Goal: Task Accomplishment & Management: Complete application form

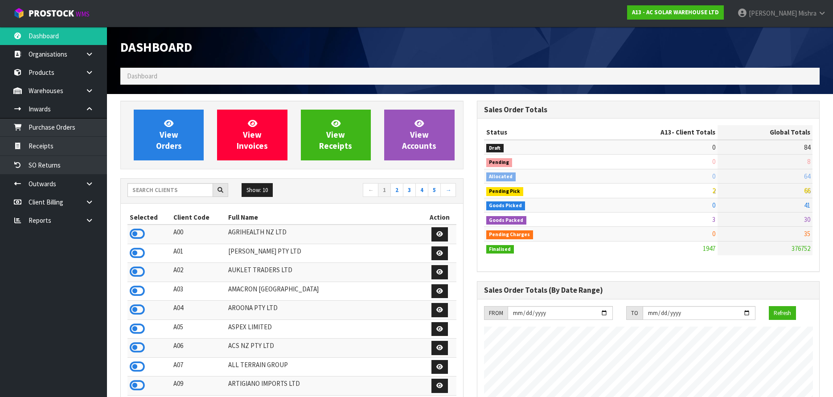
scroll to position [445110, 445458]
click at [169, 187] on input "text" at bounding box center [171, 190] width 86 height 14
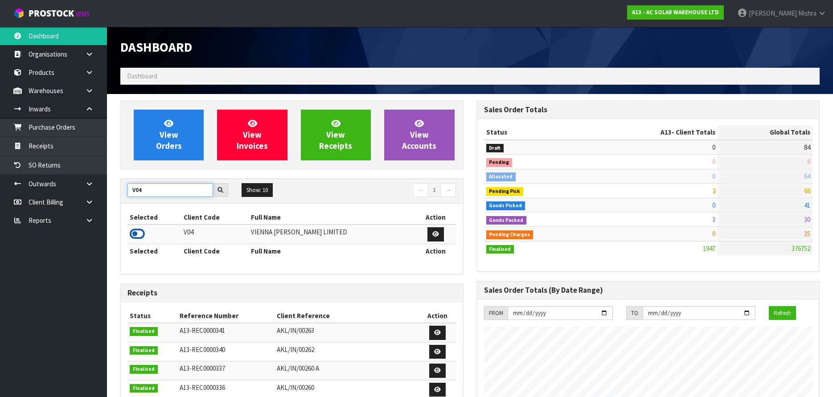
type input "V04"
click at [132, 233] on icon at bounding box center [137, 233] width 15 height 13
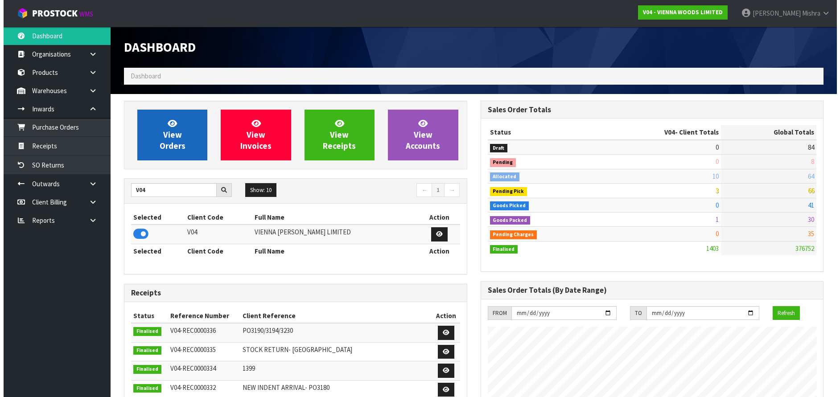
scroll to position [695, 356]
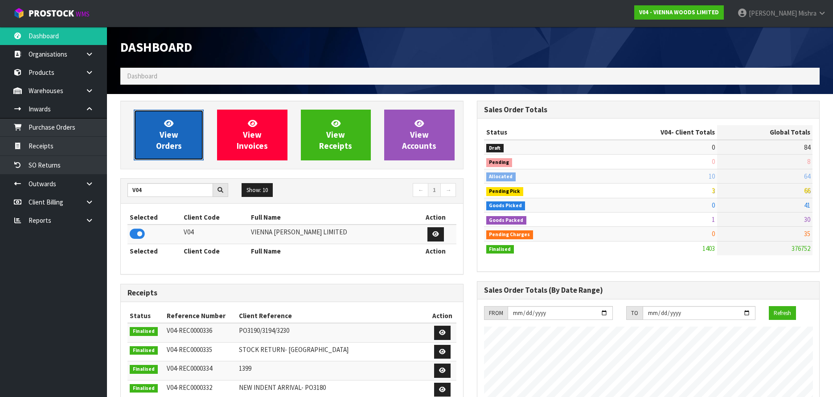
click at [166, 119] on icon at bounding box center [168, 123] width 9 height 8
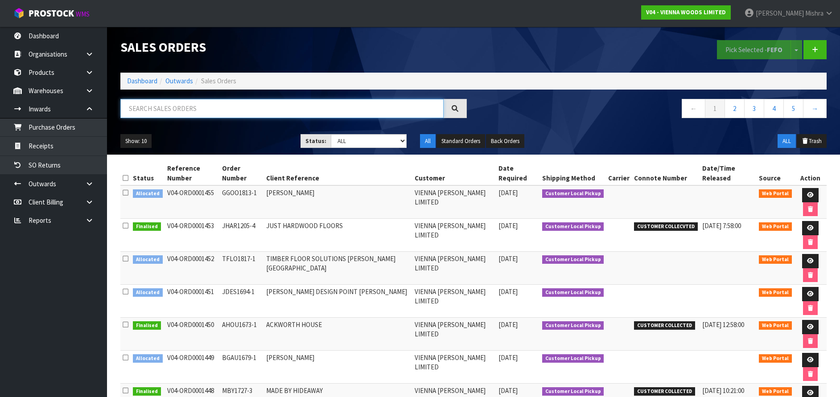
click at [137, 111] on input "text" at bounding box center [281, 108] width 323 height 19
click at [91, 98] on link at bounding box center [92, 91] width 29 height 18
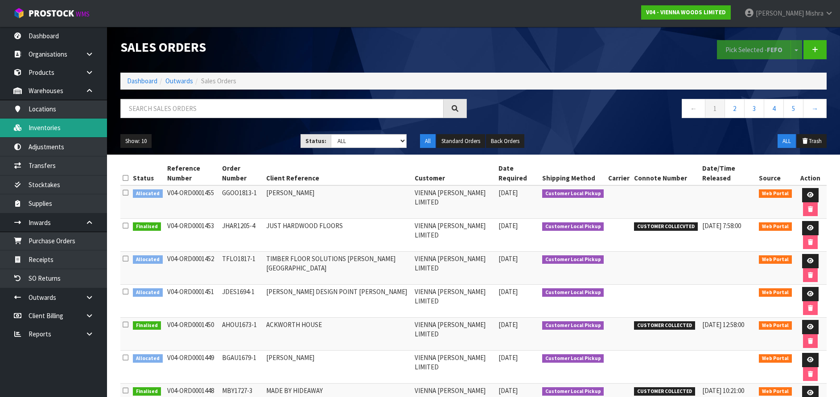
click at [77, 129] on link "Inventories" at bounding box center [53, 128] width 107 height 18
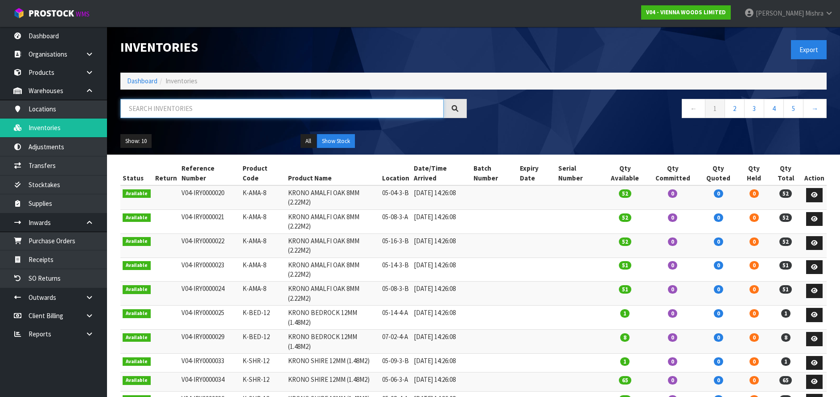
paste input "K-BOL-8"
click at [204, 110] on input "K-BOL-8" at bounding box center [281, 108] width 323 height 19
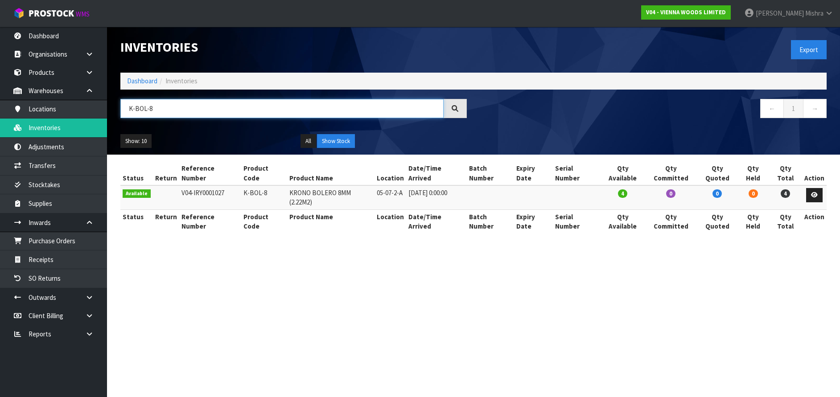
type input "K-BOL-8"
click at [317, 185] on td "KRONO BOLERO 8MM (2.22M2)" at bounding box center [330, 197] width 87 height 24
click at [318, 185] on td "KRONO BOLERO 8MM (2.22M2)" at bounding box center [330, 197] width 87 height 24
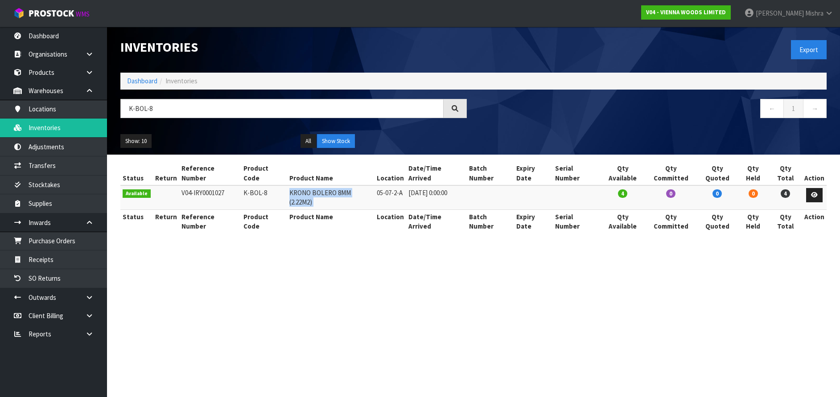
click at [318, 185] on td "KRONO BOLERO 8MM (2.22M2)" at bounding box center [330, 197] width 87 height 24
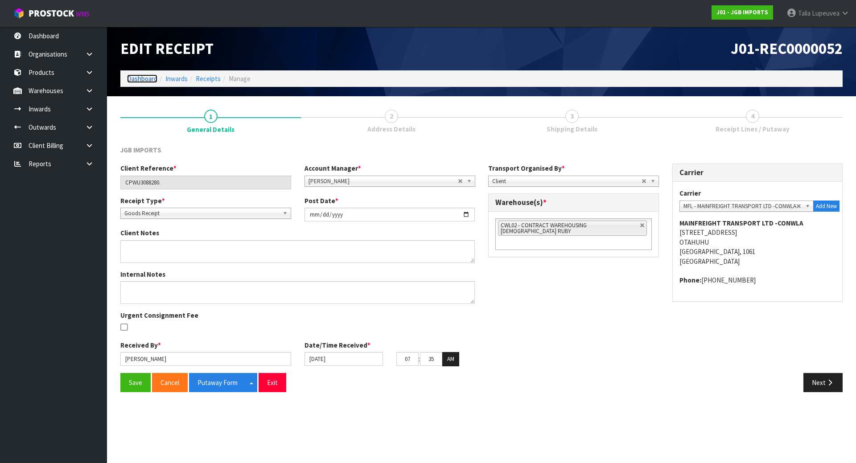
click at [143, 80] on link "Dashboard" at bounding box center [142, 78] width 30 height 8
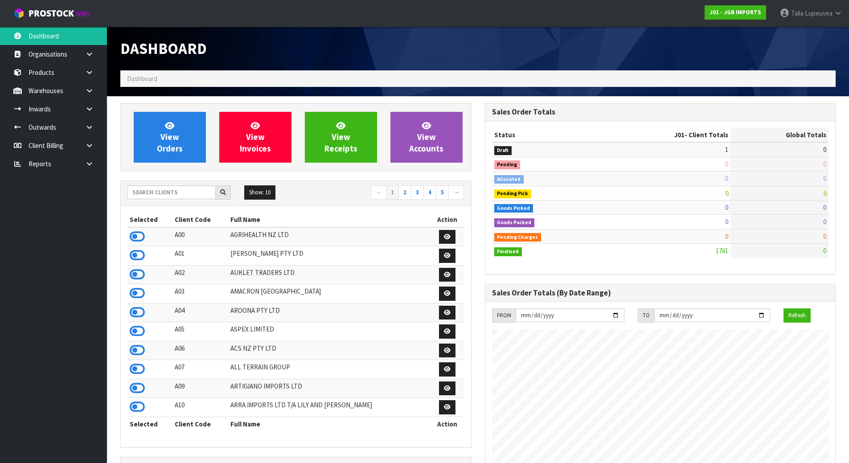
scroll to position [559, 364]
click at [174, 193] on input "text" at bounding box center [172, 192] width 88 height 14
type input "A13"
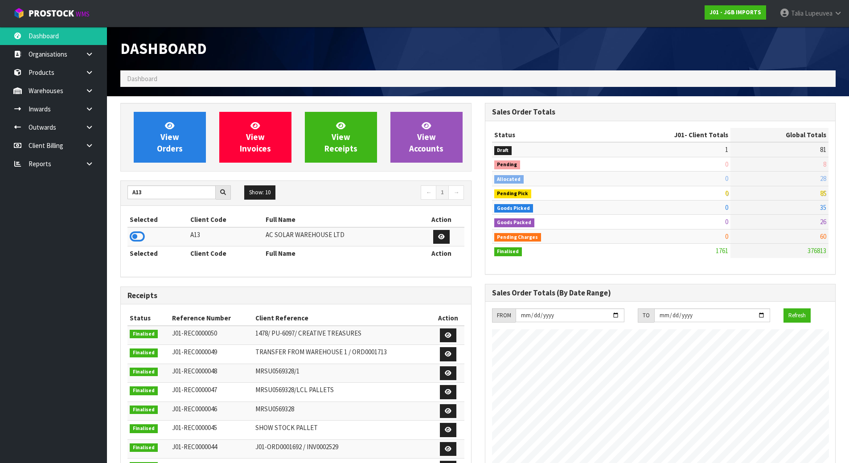
click at [139, 244] on td at bounding box center [158, 236] width 61 height 19
click at [141, 230] on icon at bounding box center [137, 236] width 15 height 13
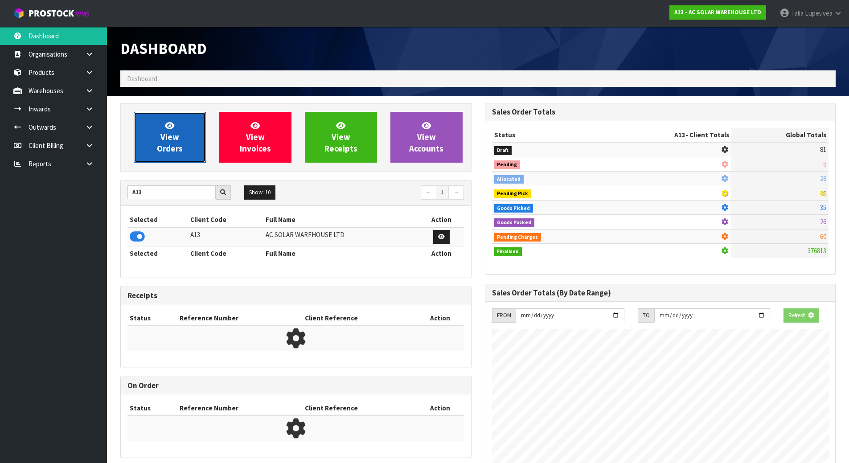
click at [154, 142] on link "View Orders" at bounding box center [170, 137] width 72 height 51
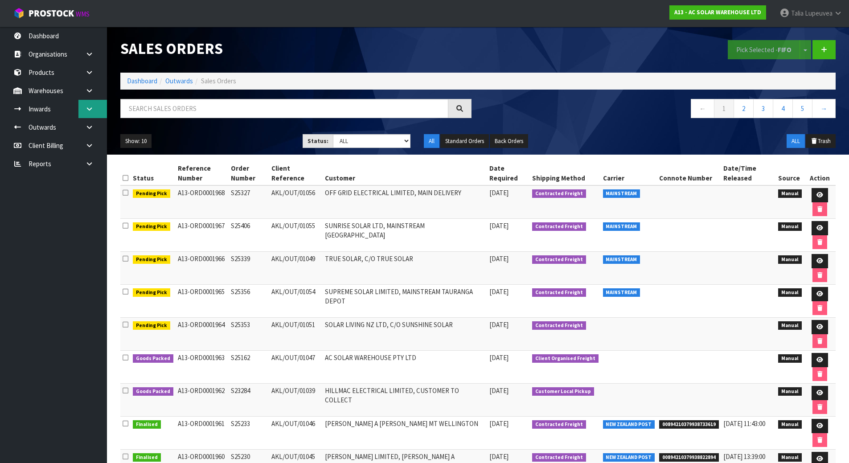
click at [82, 111] on link at bounding box center [92, 109] width 29 height 18
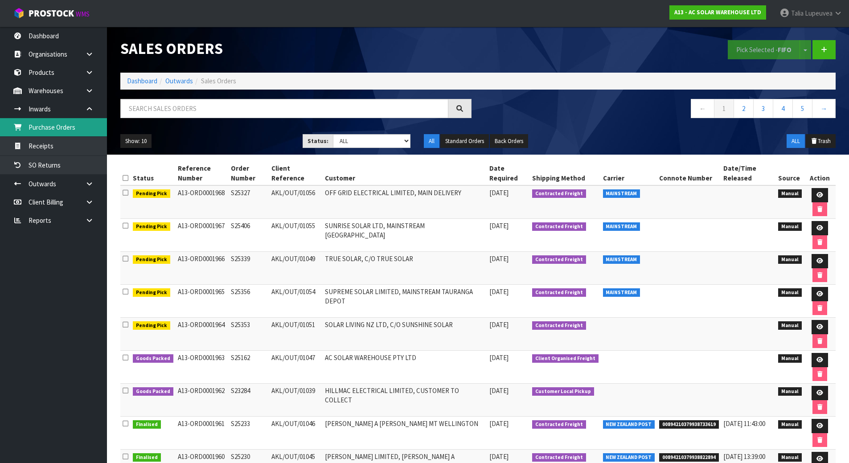
click at [83, 131] on link "Purchase Orders" at bounding box center [53, 127] width 107 height 18
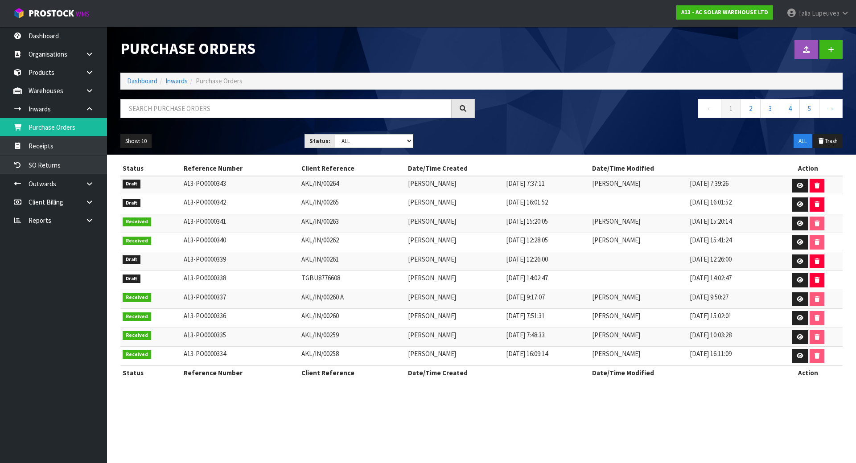
click at [341, 206] on td "AKL/IN/00265" at bounding box center [352, 204] width 107 height 19
click at [140, 77] on link "Dashboard" at bounding box center [142, 81] width 30 height 8
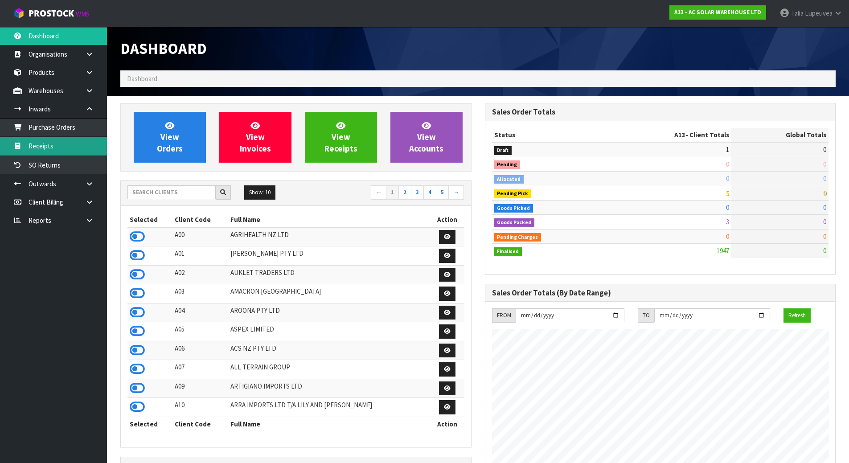
scroll to position [695, 364]
click at [183, 189] on input "text" at bounding box center [172, 192] width 88 height 14
type input "C09"
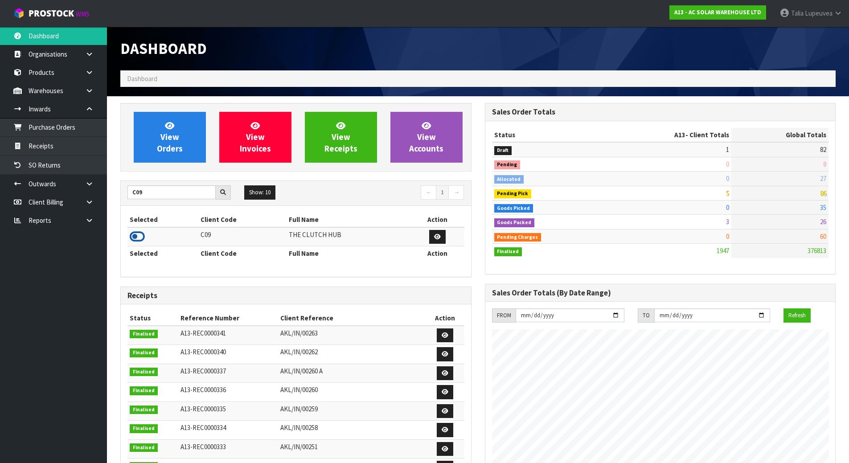
click at [141, 234] on icon at bounding box center [137, 236] width 15 height 13
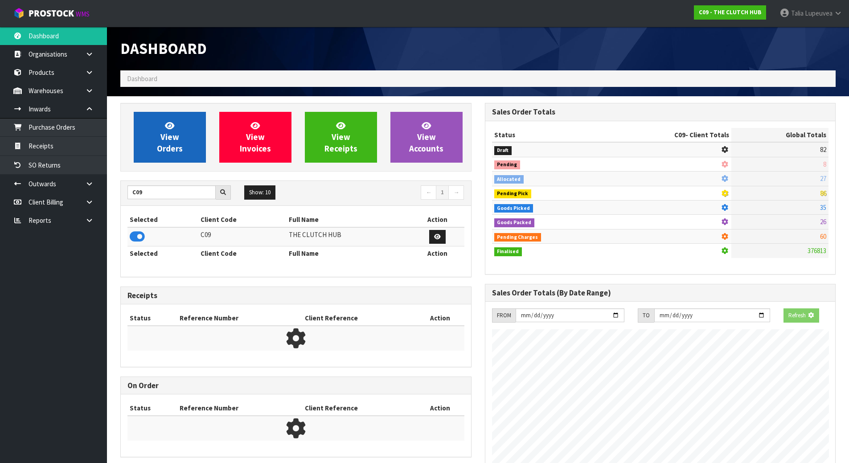
scroll to position [445258, 445450]
click at [172, 147] on span "View Orders" at bounding box center [170, 136] width 26 height 33
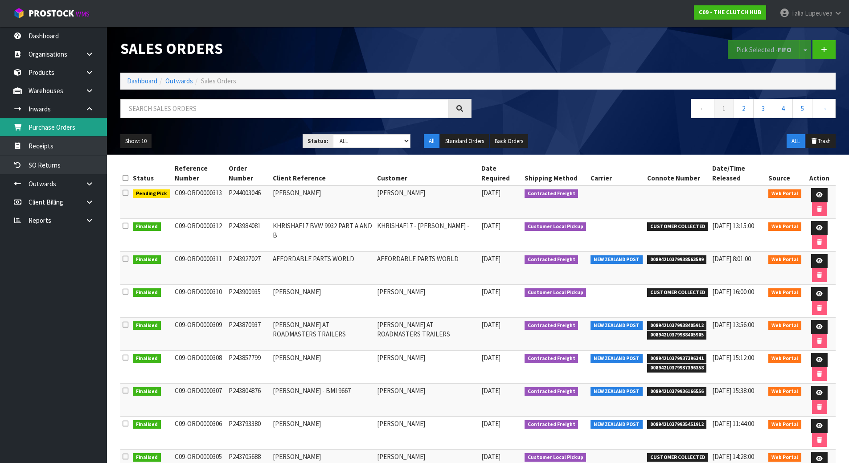
click at [82, 127] on link "Purchase Orders" at bounding box center [53, 127] width 107 height 18
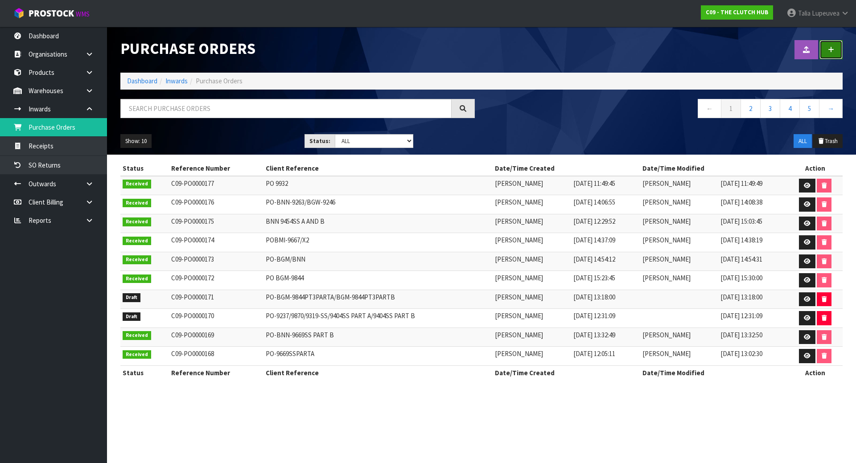
click at [833, 44] on link at bounding box center [830, 49] width 23 height 19
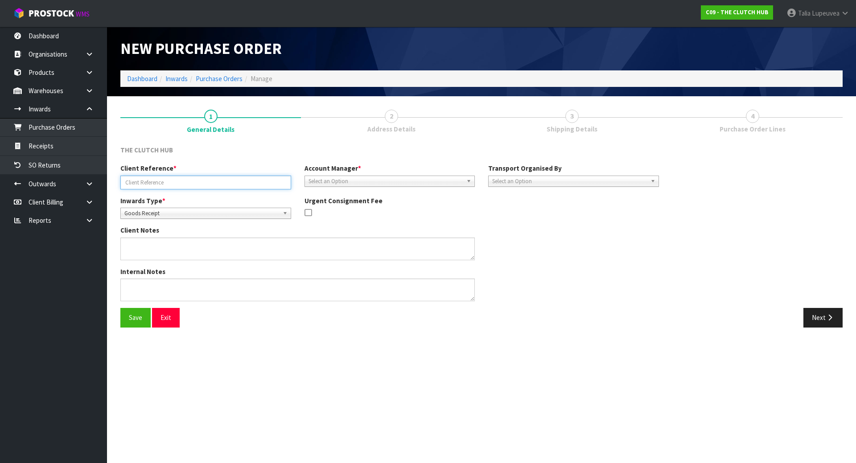
click at [169, 188] on input "text" at bounding box center [205, 183] width 171 height 14
paste input "BGM-9845"
type input "BGM-9845"
click at [394, 182] on span "Select an Option" at bounding box center [386, 181] width 155 height 11
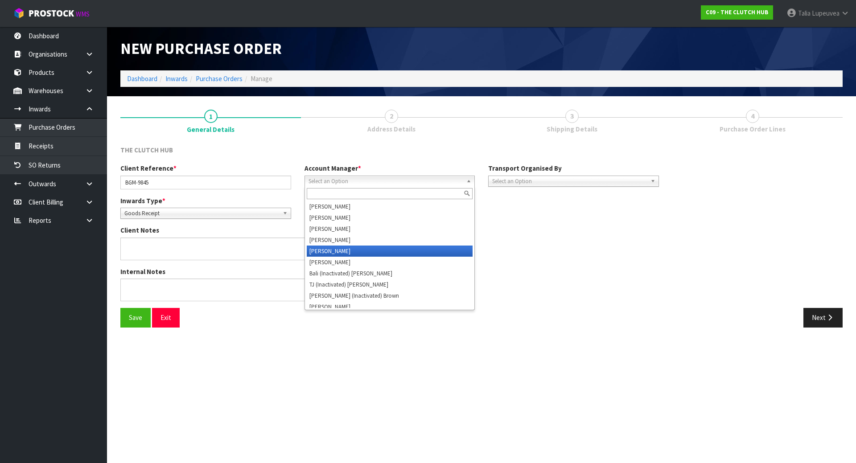
click at [384, 253] on li "[PERSON_NAME]" at bounding box center [390, 251] width 166 height 11
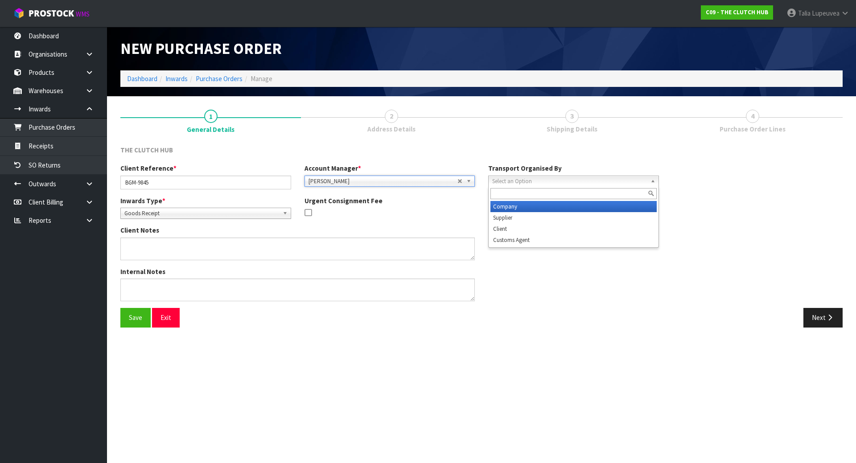
click at [499, 178] on span "Select an Option" at bounding box center [569, 181] width 155 height 11
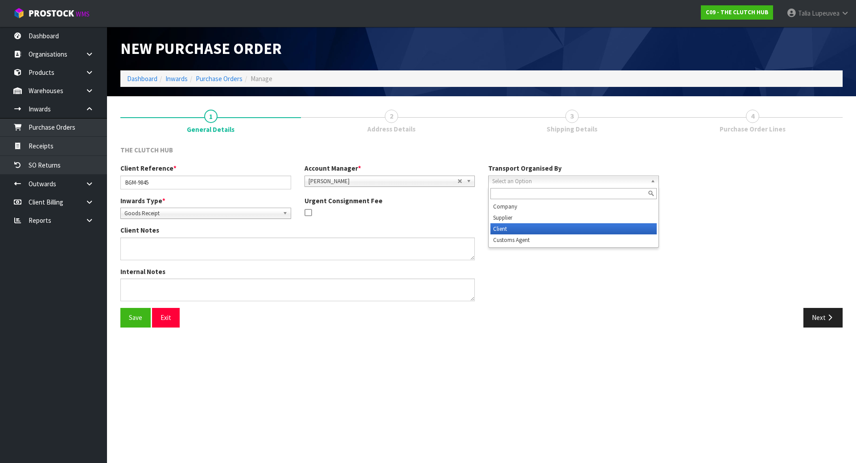
click at [507, 226] on li "Client" at bounding box center [573, 228] width 166 height 11
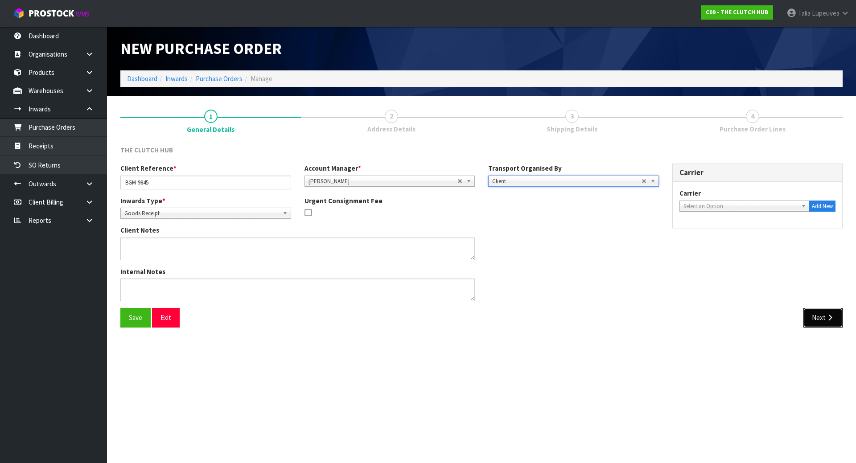
click at [821, 320] on button "Next" at bounding box center [822, 317] width 39 height 19
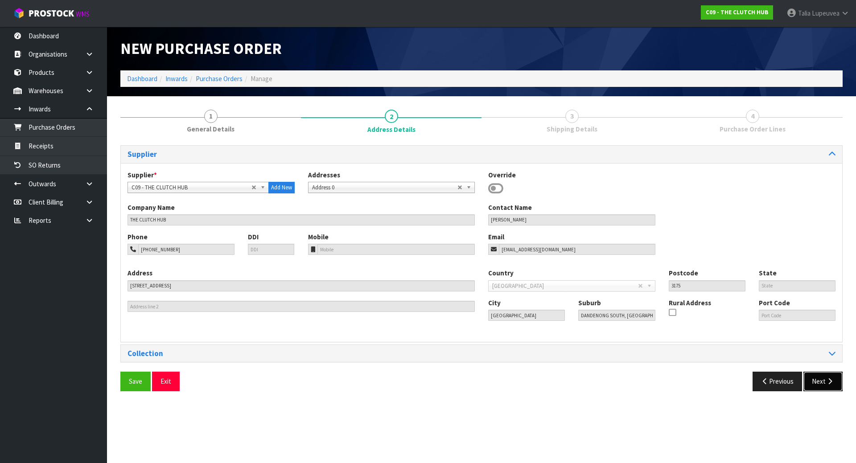
click at [824, 380] on button "Next" at bounding box center [822, 381] width 39 height 19
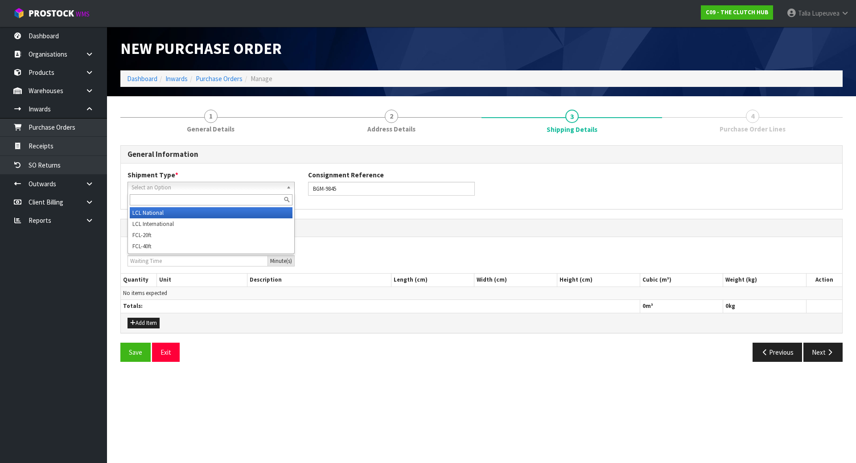
click at [256, 192] on span "Select an Option" at bounding box center [207, 187] width 151 height 11
click at [256, 218] on li "LCL National" at bounding box center [211, 212] width 163 height 11
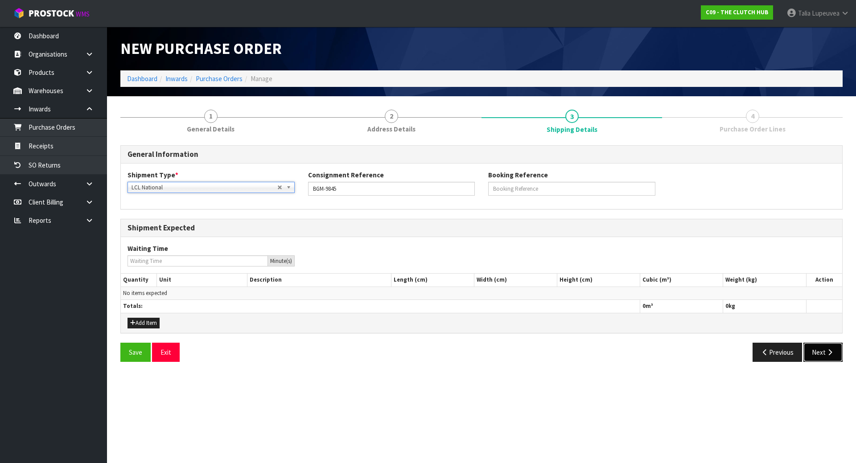
click at [838, 350] on button "Next" at bounding box center [822, 352] width 39 height 19
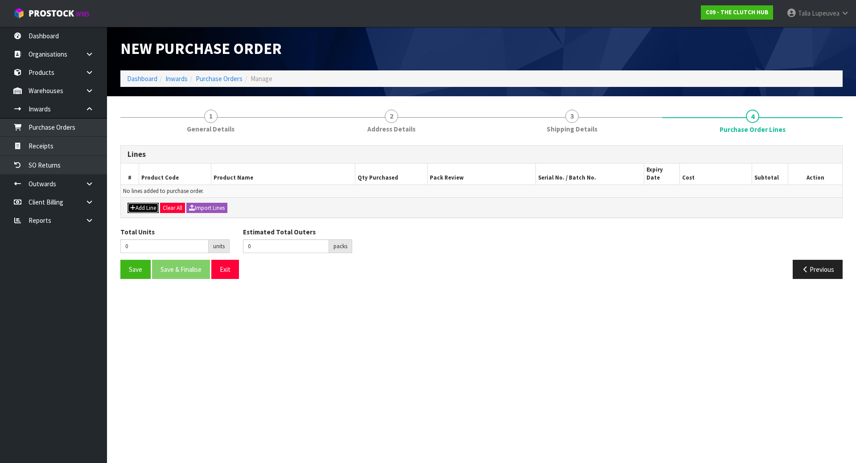
click at [154, 203] on button "Add Line" at bounding box center [143, 208] width 31 height 11
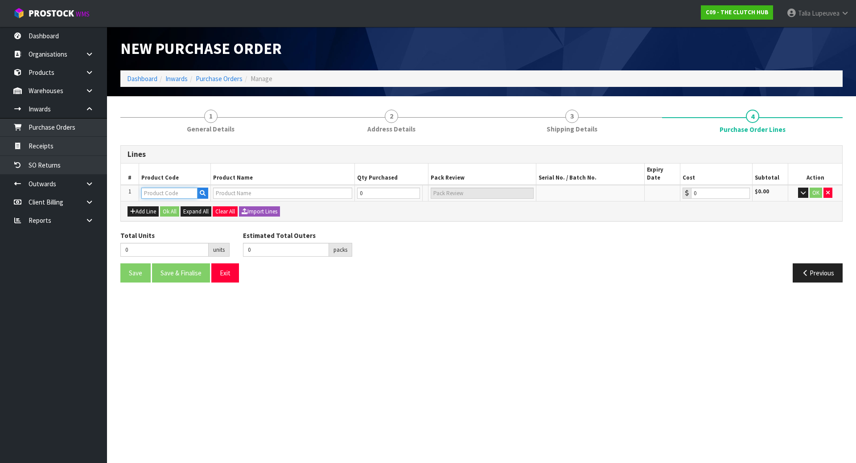
click at [183, 188] on input "text" at bounding box center [169, 193] width 56 height 11
paste input "BFD-9845"
type input "BFD-9845"
click at [204, 190] on icon "button" at bounding box center [203, 193] width 6 height 6
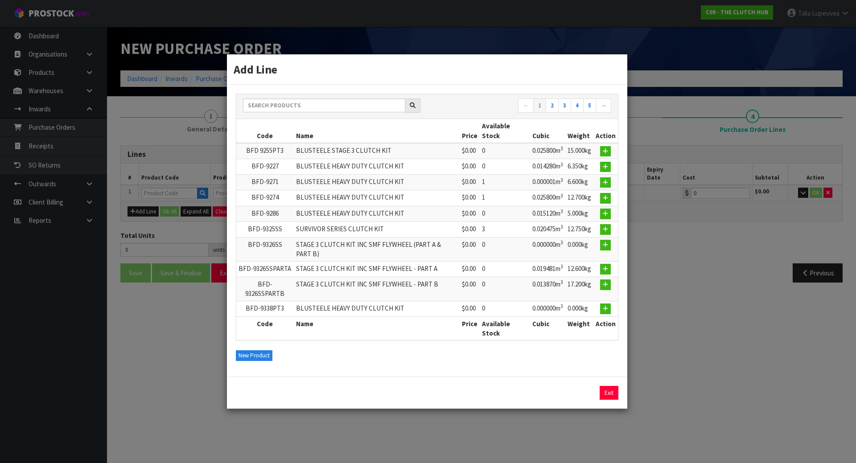
click at [280, 98] on div "← 1 2 3 4 5 →" at bounding box center [427, 106] width 382 height 25
click at [279, 111] on input "text" at bounding box center [324, 106] width 162 height 14
paste input "BFD-9845"
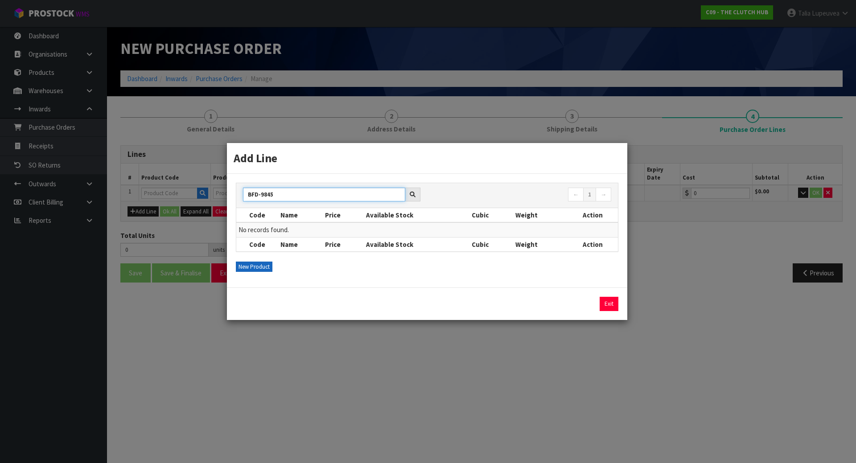
type input "BFD-9845"
click at [255, 264] on button "New Product" at bounding box center [254, 267] width 37 height 11
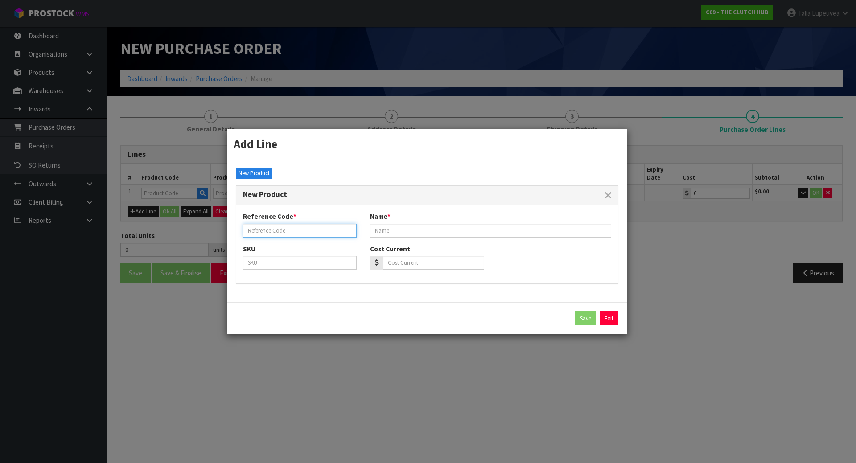
click at [272, 226] on input "text" at bounding box center [300, 231] width 114 height 14
paste input "BFD-9845"
type input "BFD-9845"
click at [391, 234] on input "text" at bounding box center [490, 231] width 241 height 14
paste input "BLUSTEELE HEAVY DUTY CLUTCH KIT"
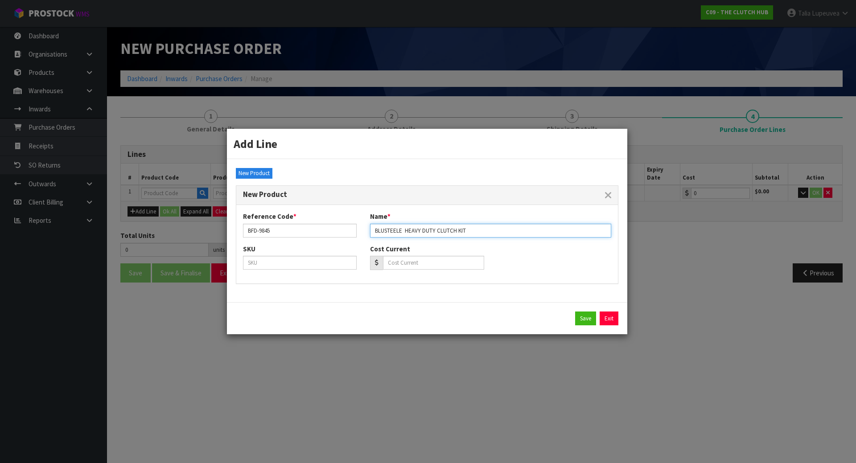
type input "BLUSTEELE HEAVY DUTY CLUTCH KIT"
click at [573, 314] on div "Save Exit" at bounding box center [427, 319] width 383 height 14
click at [581, 319] on button "Save" at bounding box center [585, 319] width 21 height 14
type input "BFD-9845"
type input "BLUSTEELE HEAVY DUTY CLUTCH KIT"
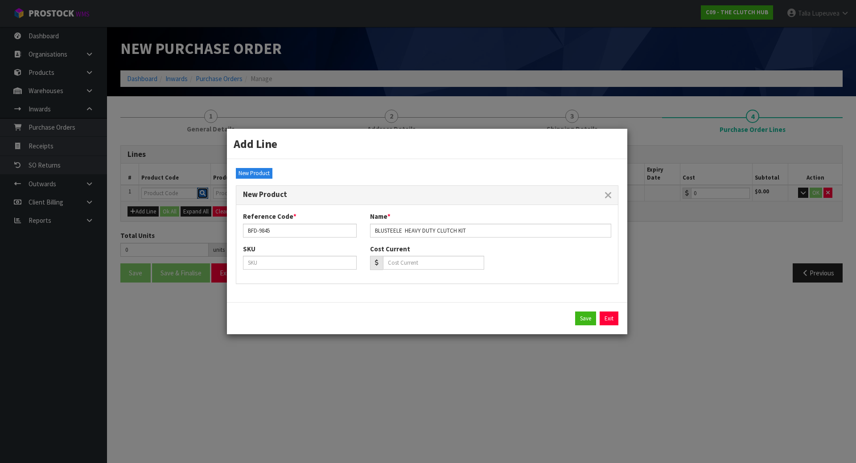
type input "0.00"
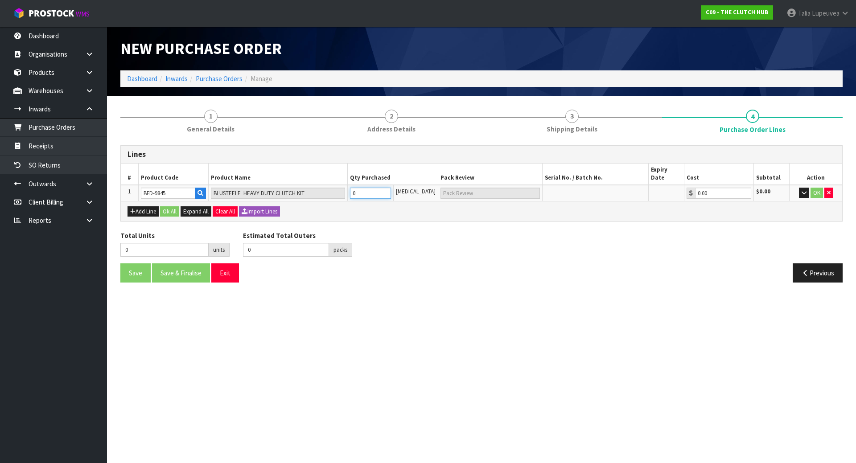
drag, startPoint x: 372, startPoint y: 182, endPoint x: 341, endPoint y: 191, distance: 32.6
click at [341, 191] on tr "1 BFD-9845 BLUSTEELE HEAVY DUTY CLUTCH KIT 0 [MEDICAL_DATA] 0.00 $0.00 OK" at bounding box center [481, 193] width 721 height 16
type input "1"
type input "1 [MEDICAL_DATA]"
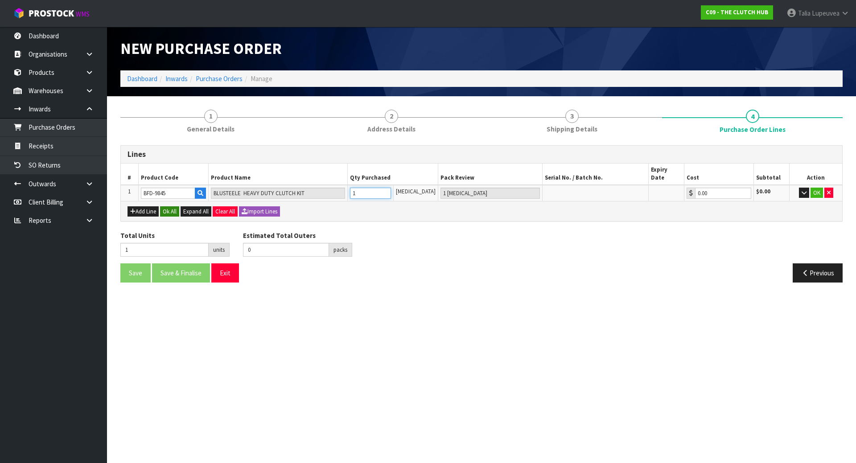
type input "1"
click at [164, 207] on button "Ok All" at bounding box center [169, 211] width 19 height 11
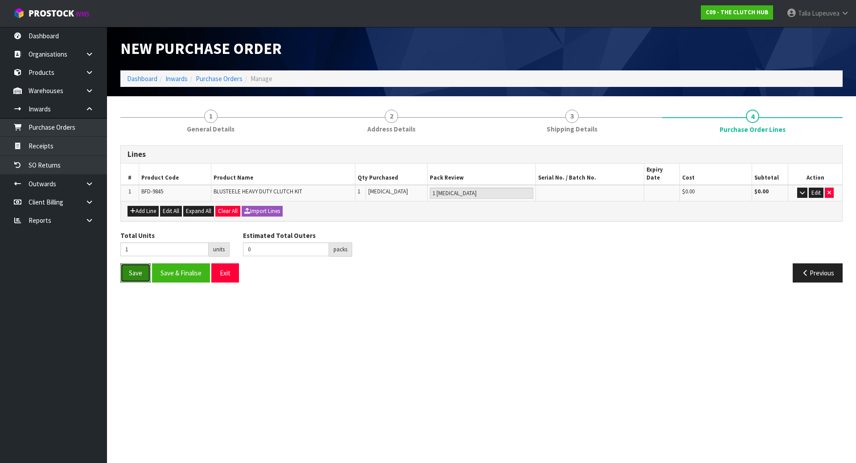
click at [130, 267] on button "Save" at bounding box center [135, 272] width 30 height 19
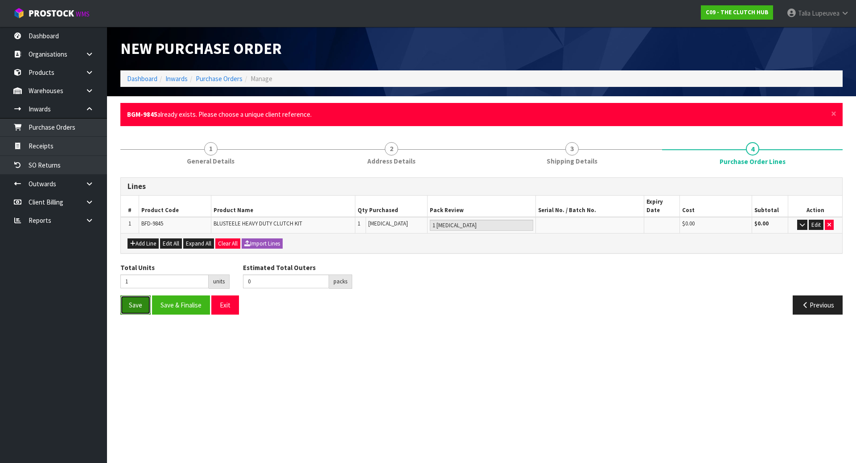
click at [127, 298] on button "Save" at bounding box center [135, 305] width 30 height 19
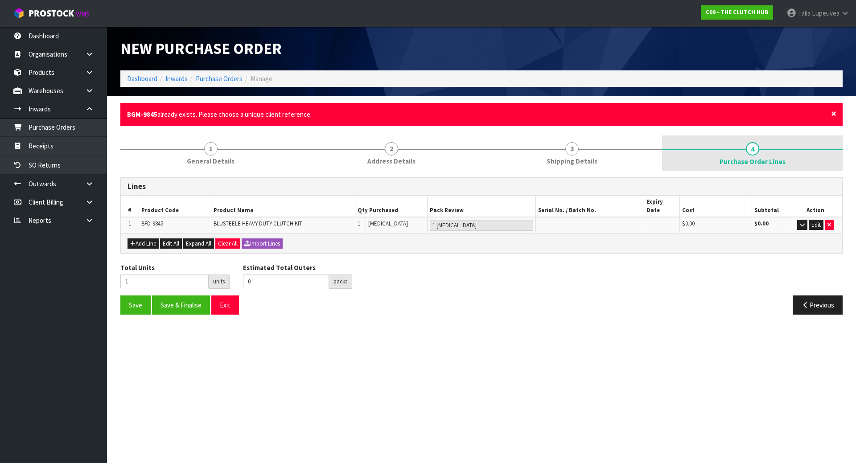
click at [833, 111] on span "×" at bounding box center [833, 113] width 5 height 12
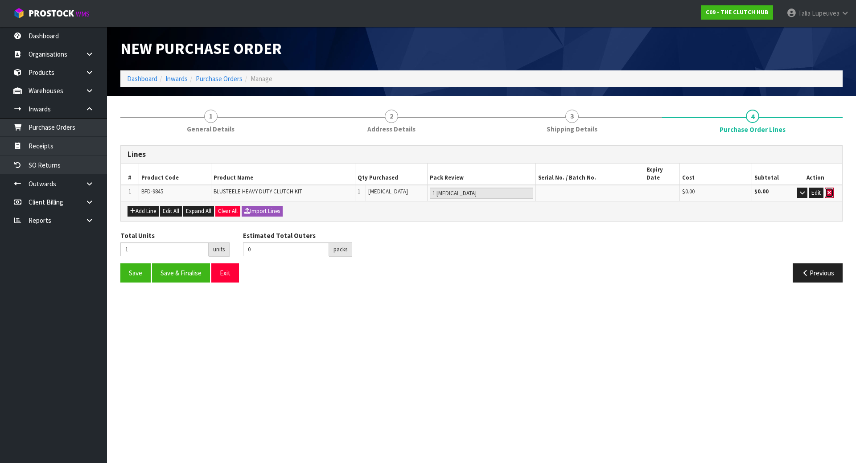
click at [830, 190] on icon "button" at bounding box center [829, 193] width 4 height 6
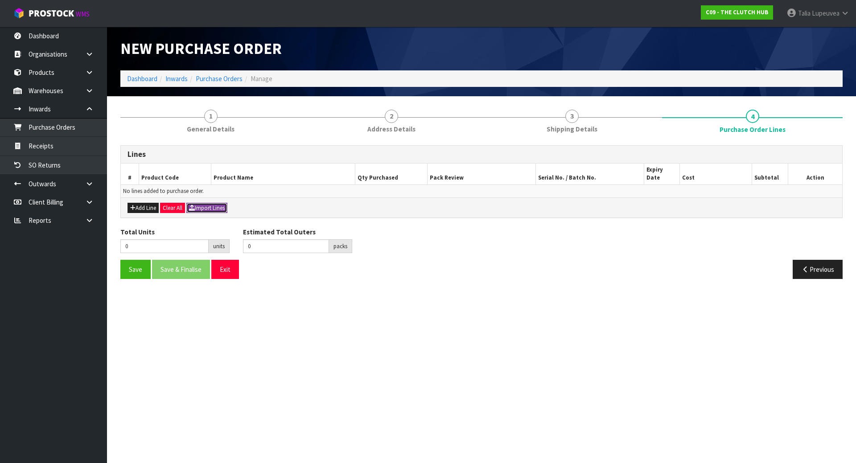
click at [214, 203] on button "Import Lines" at bounding box center [206, 208] width 41 height 11
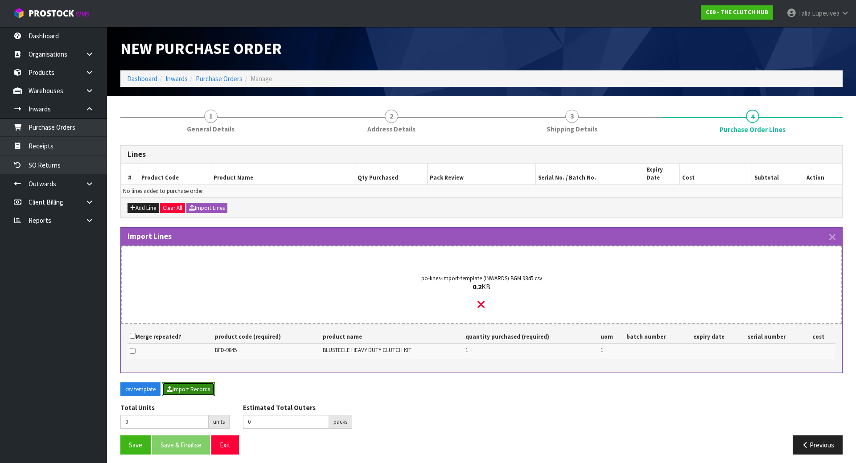
click at [210, 383] on button "Import Records" at bounding box center [188, 390] width 53 height 14
type input "1"
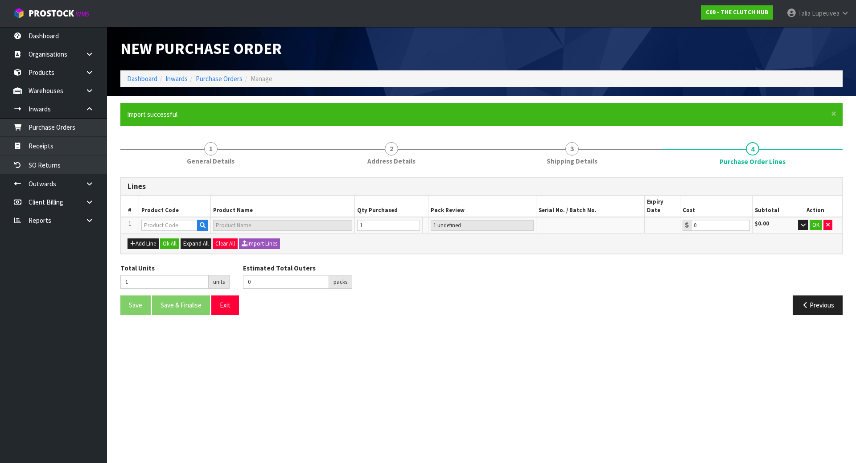
type input "BFD-9845"
type input "BLUSTEELE HEAVY DUTY CLUTCH KIT"
type input "1 [MEDICAL_DATA]"
type input "0.00"
click at [173, 239] on button "Ok All" at bounding box center [169, 244] width 19 height 11
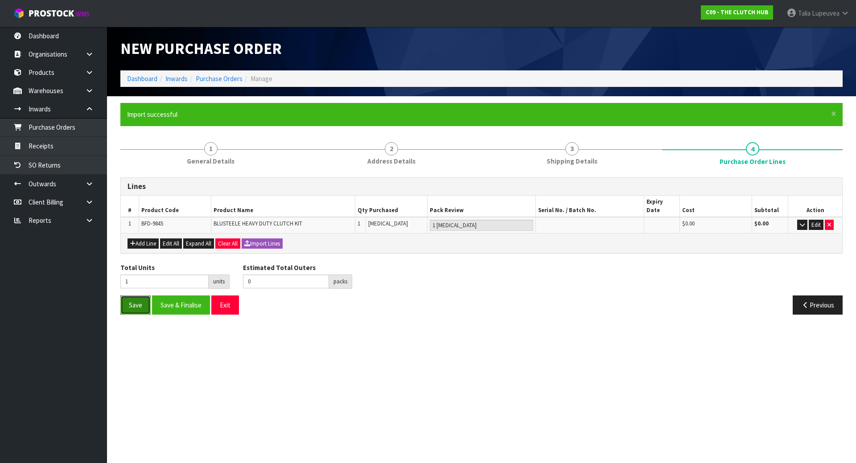
click at [130, 296] on button "Save" at bounding box center [135, 305] width 30 height 19
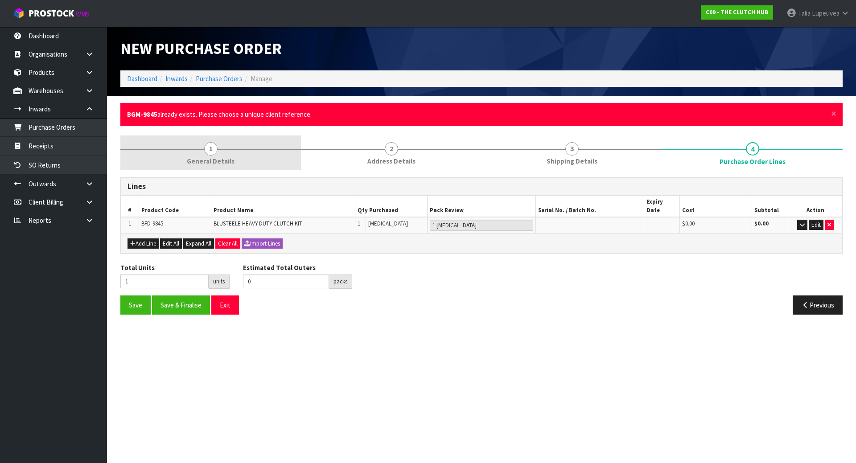
click at [205, 167] on link "1 General Details" at bounding box center [210, 153] width 181 height 35
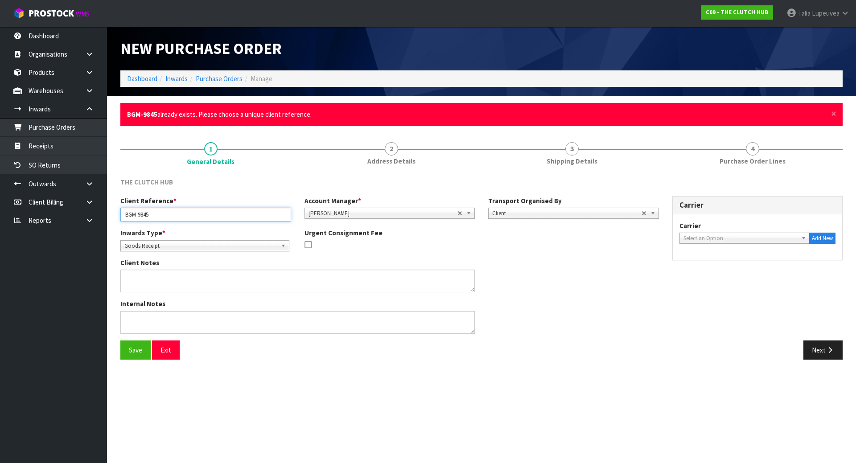
click at [172, 215] on input "BGM-9845" at bounding box center [205, 215] width 171 height 14
type input "BGM-9845."
click at [136, 346] on button "Save" at bounding box center [135, 350] width 30 height 19
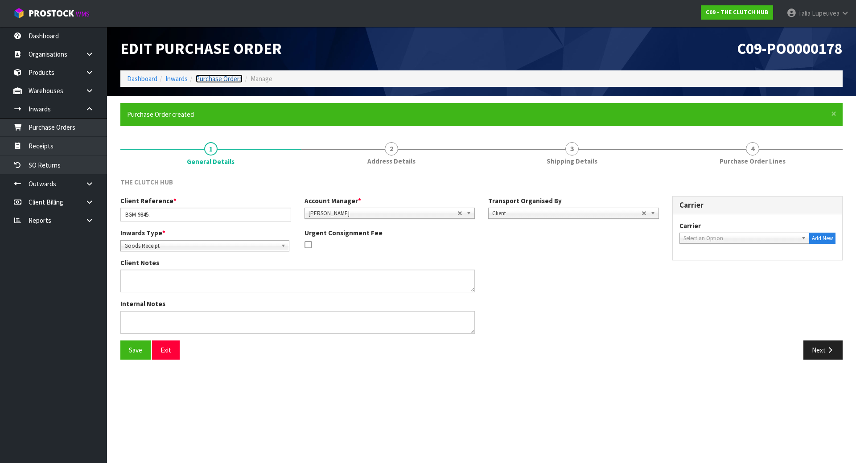
click at [213, 78] on link "Purchase Orders" at bounding box center [219, 78] width 47 height 8
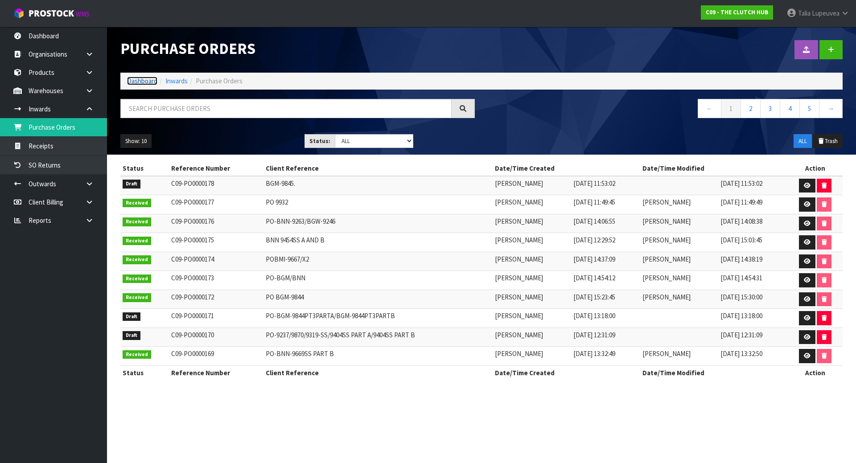
click at [148, 77] on link "Dashboard" at bounding box center [142, 81] width 30 height 8
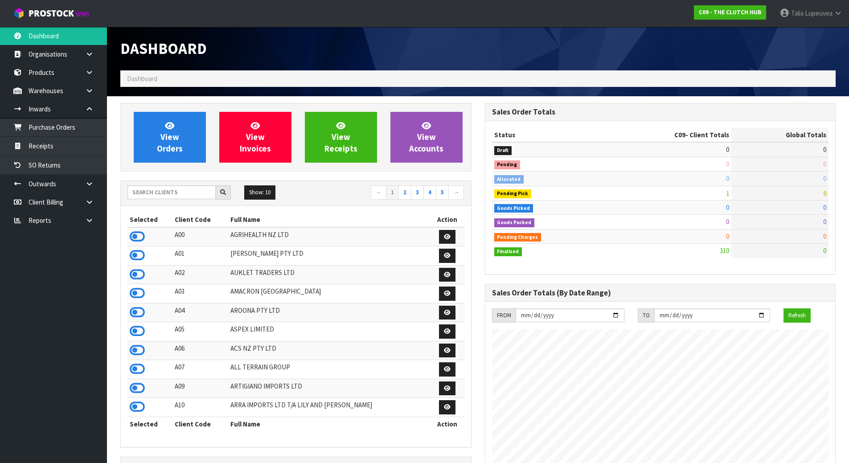
scroll to position [603, 364]
click at [187, 187] on input "text" at bounding box center [172, 192] width 88 height 14
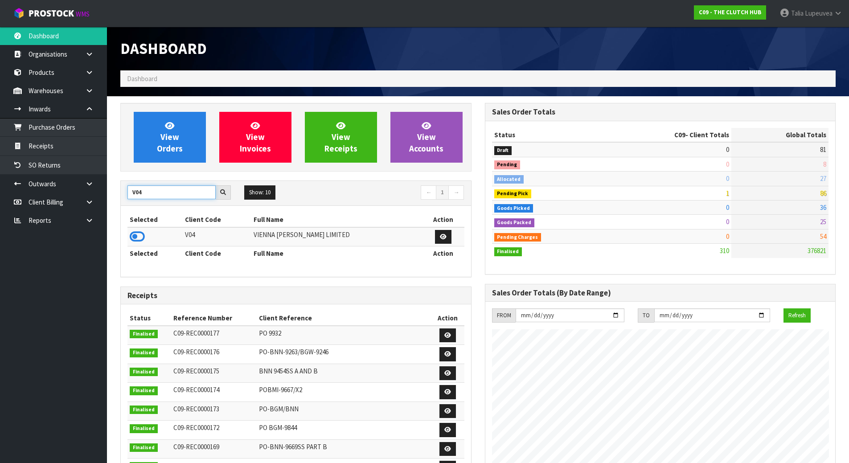
type input "V04"
click at [130, 240] on td at bounding box center [155, 236] width 55 height 19
click at [136, 234] on icon at bounding box center [137, 236] width 15 height 13
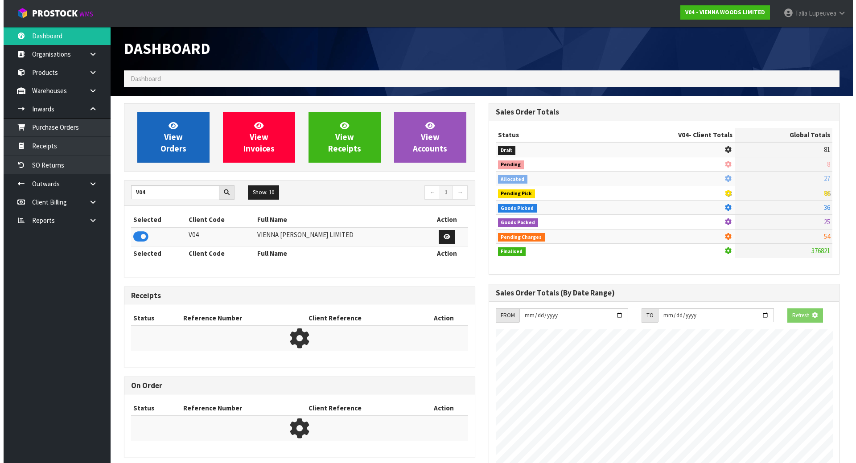
scroll to position [445258, 445450]
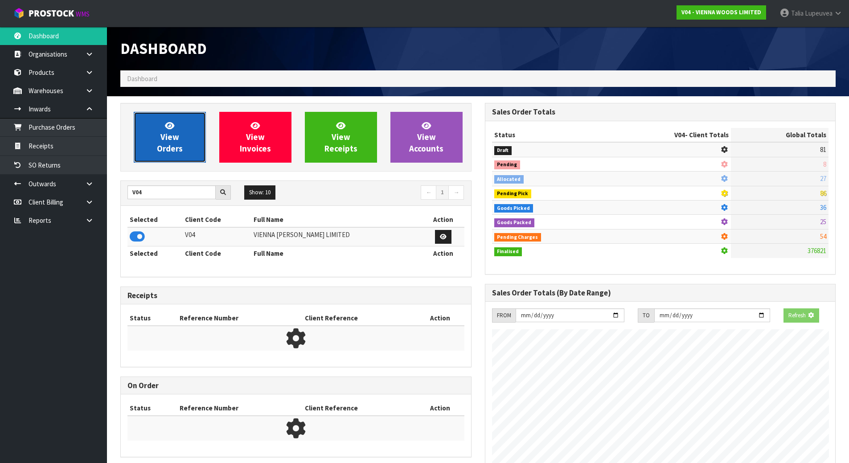
click at [169, 156] on link "View Orders" at bounding box center [170, 137] width 72 height 51
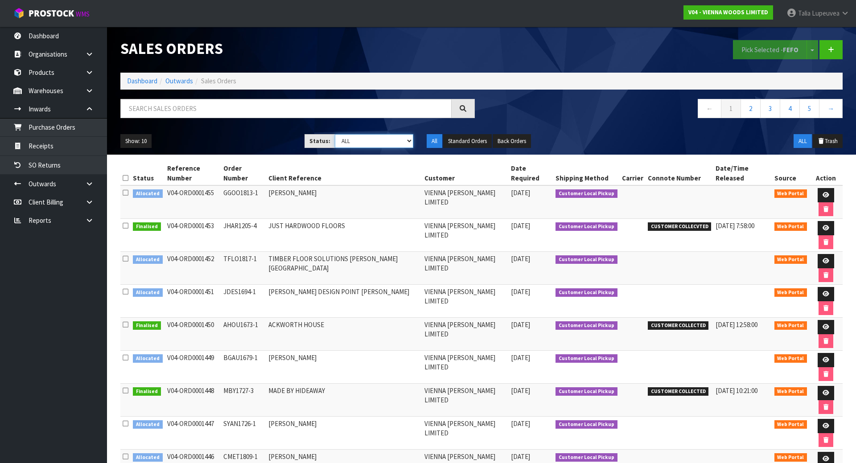
click at [403, 137] on select "Draft Pending Allocated Pending Pick Goods Picked Goods Packed Pending Charges …" at bounding box center [374, 141] width 79 height 14
select select "string:3"
click at [335, 134] on select "Draft Pending Allocated Pending Pick Goods Picked Goods Packed Pending Charges …" at bounding box center [374, 141] width 79 height 14
